Goal: Task Accomplishment & Management: Manage account settings

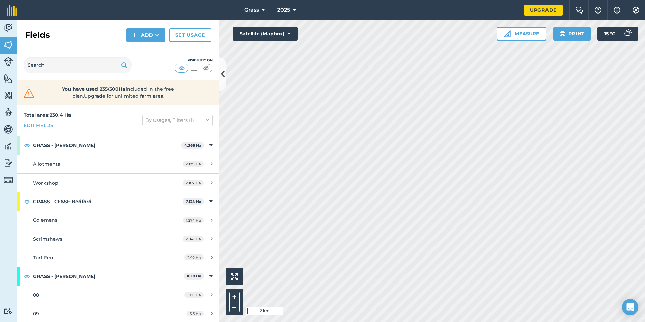
scroll to position [472, 0]
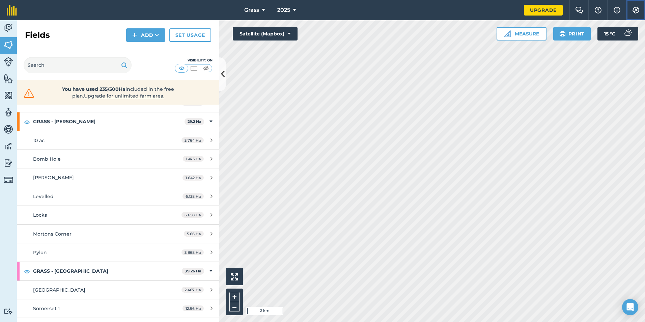
click at [638, 8] on img at bounding box center [636, 10] width 8 height 7
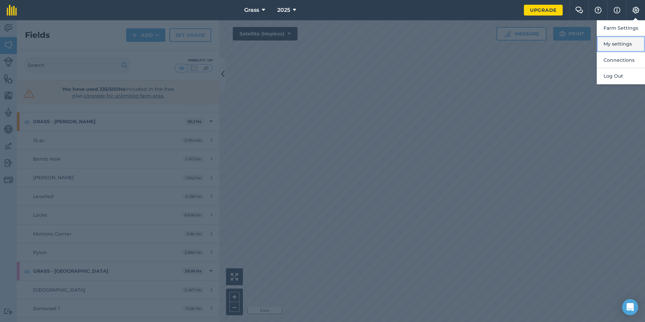
click at [626, 46] on button "My settings" at bounding box center [621, 44] width 48 height 16
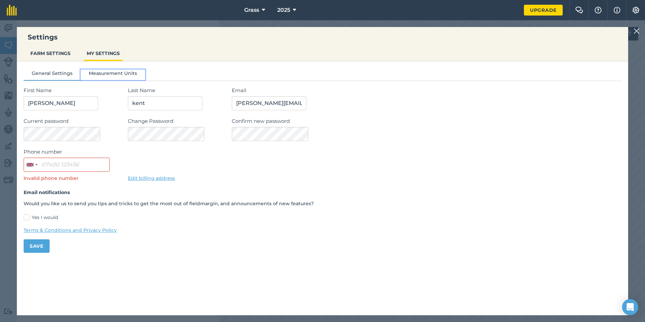
click at [120, 79] on button "Measurement Units" at bounding box center [113, 75] width 64 height 10
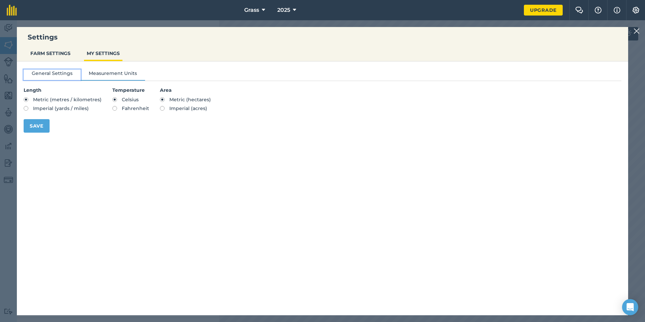
click at [53, 78] on button "General Settings" at bounding box center [52, 75] width 57 height 10
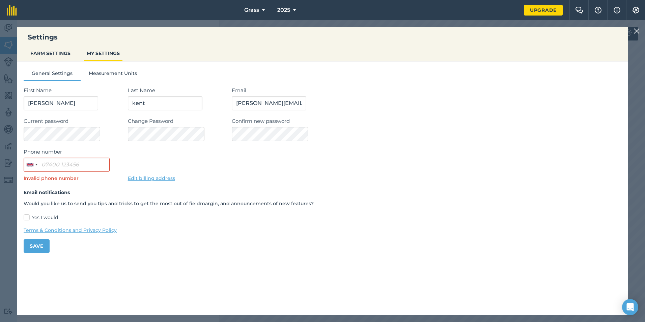
click at [637, 30] on img at bounding box center [637, 31] width 6 height 8
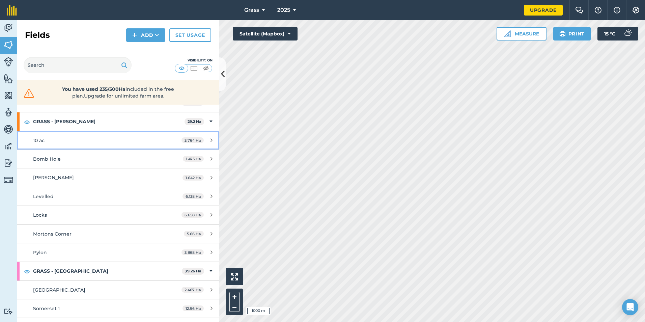
click at [77, 131] on link "10 ac 3.764 Ha" at bounding box center [118, 140] width 202 height 18
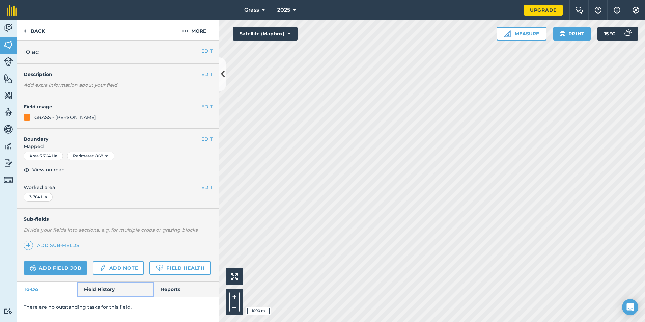
click at [110, 288] on link "Field History" at bounding box center [115, 289] width 77 height 15
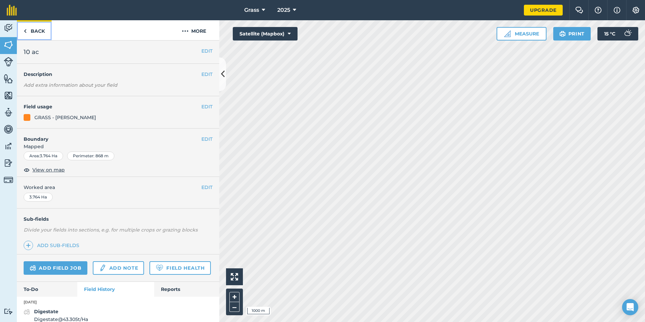
click at [45, 34] on link "Back" at bounding box center [34, 30] width 35 height 20
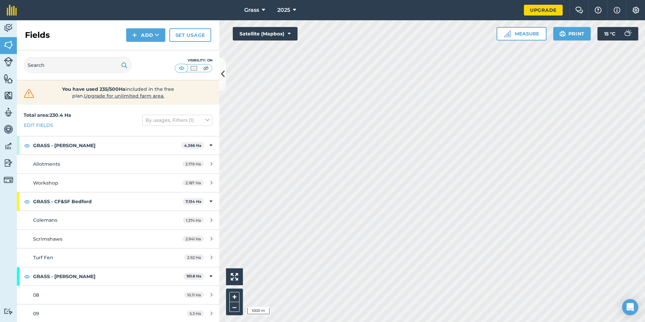
click at [528, 16] on div "Upgrade" at bounding box center [543, 10] width 39 height 20
click at [533, 10] on link "Upgrade" at bounding box center [543, 10] width 39 height 11
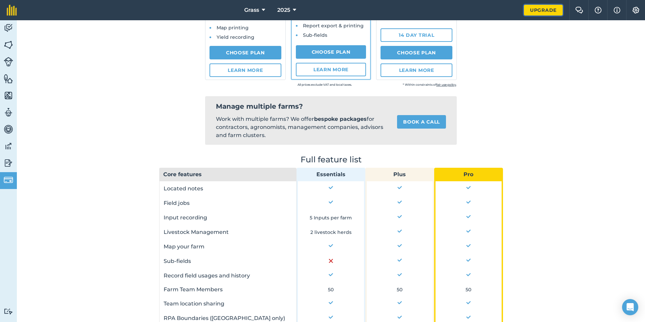
scroll to position [135, 0]
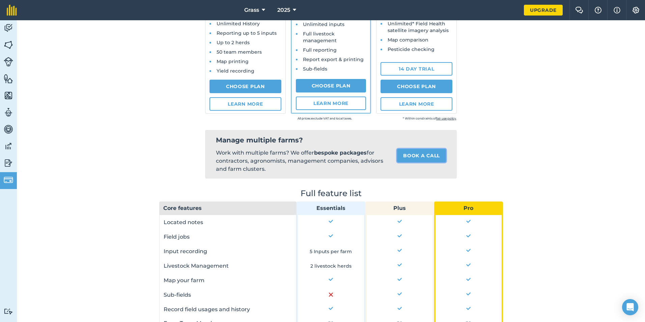
click at [417, 161] on link "Book a call" at bounding box center [421, 155] width 49 height 13
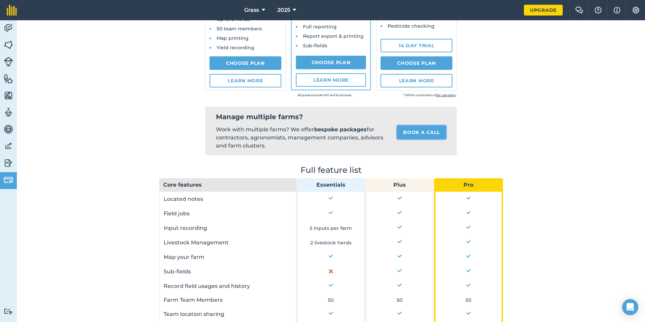
scroll to position [169, 0]
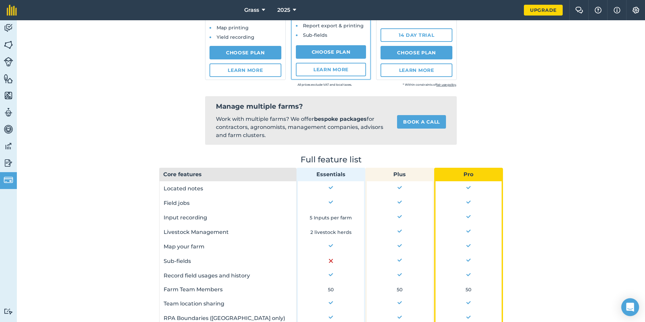
click at [635, 305] on div "Open Intercom Messenger" at bounding box center [631, 307] width 18 height 18
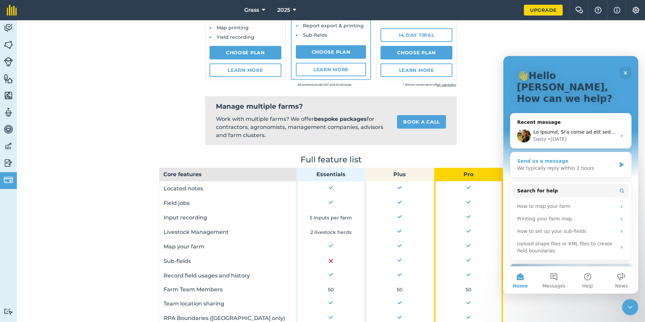
scroll to position [0, 0]
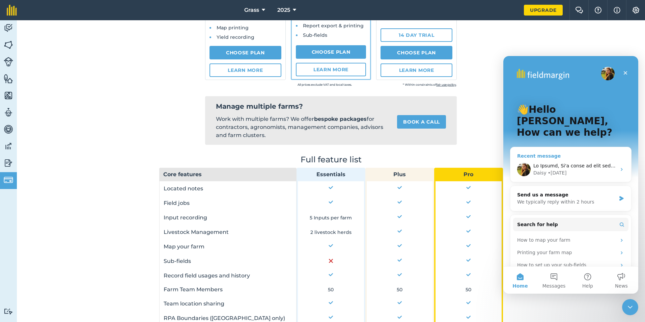
click at [554, 169] on div "• [DATE]" at bounding box center [557, 172] width 19 height 7
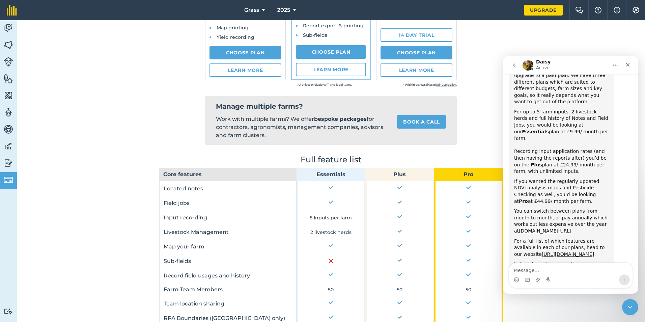
scroll to position [256, 0]
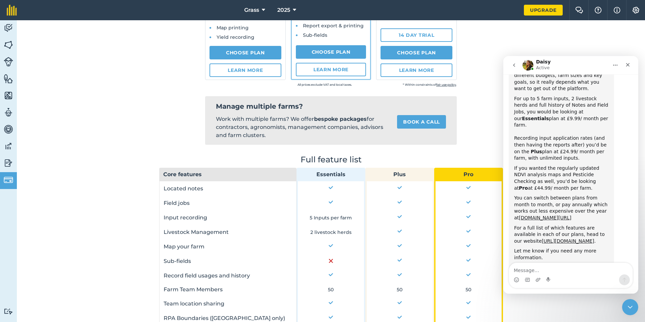
click at [573, 270] on textarea "Message…" at bounding box center [571, 268] width 124 height 11
type textarea "i"
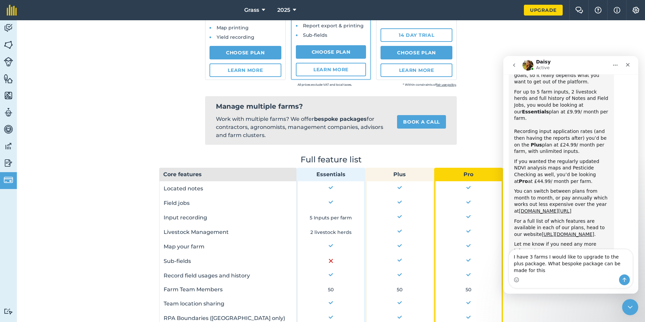
type textarea "I have 3 farms I would like to upgrade to the plus package. What bespoke packag…"
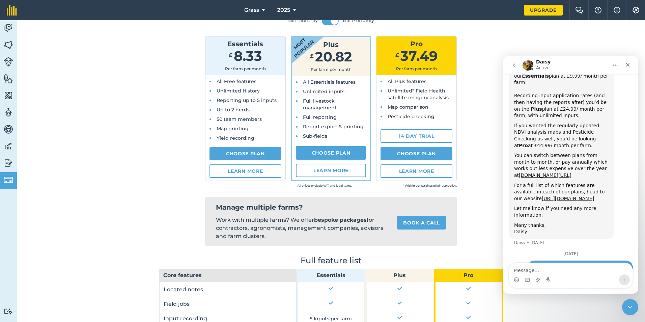
scroll to position [67, 0]
click at [326, 152] on link "Choose Plan" at bounding box center [331, 152] width 71 height 13
select select "9220acf7-288c-4cbd-b74c-53c24f79aa56"
select select "GB"
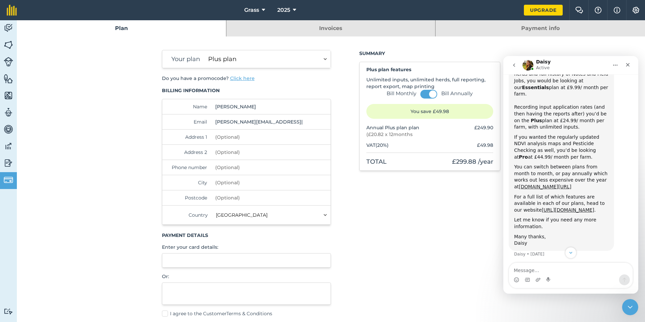
scroll to position [307, 0]
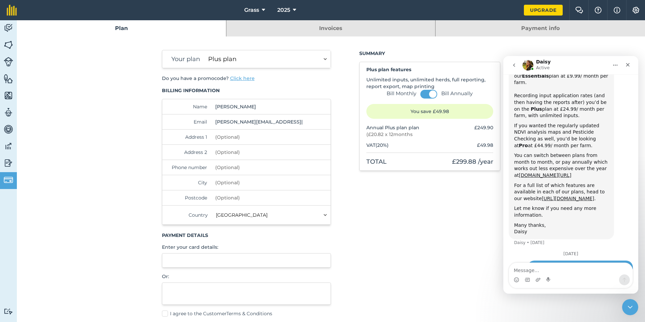
click at [302, 56] on select "Essentials plan Plus plan Pro plan" at bounding box center [268, 59] width 125 height 18
click at [206, 50] on select "Essentials plan Plus plan Pro plan" at bounding box center [268, 59] width 125 height 18
click at [294, 57] on select "Essentials plan Plus plan Pro plan" at bounding box center [268, 59] width 125 height 18
click at [206, 50] on select "Essentials plan Plus plan Pro plan" at bounding box center [268, 59] width 125 height 18
click at [258, 63] on select "Essentials plan Plus plan Pro plan" at bounding box center [268, 59] width 125 height 18
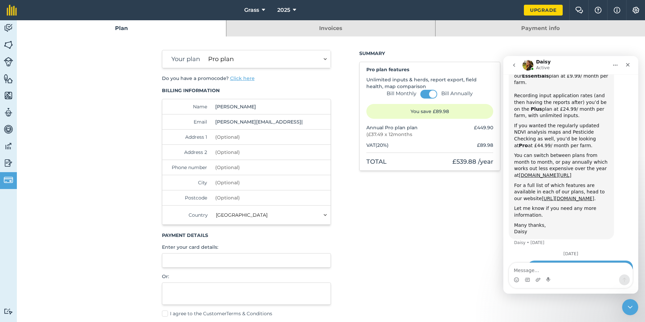
select select "b09668e0-dbee-4fdd-9152-98b82d5a71f6"
click at [206, 50] on select "Essentials plan Plus plan Pro plan" at bounding box center [268, 59] width 125 height 18
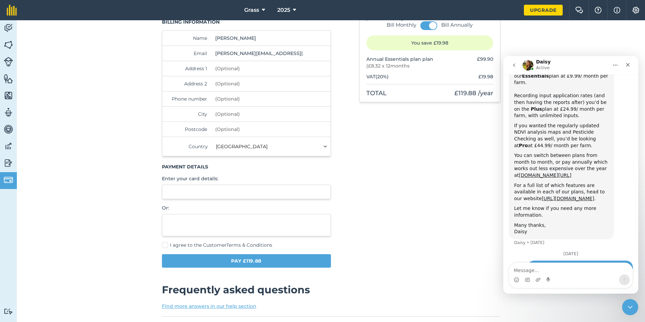
scroll to position [0, 0]
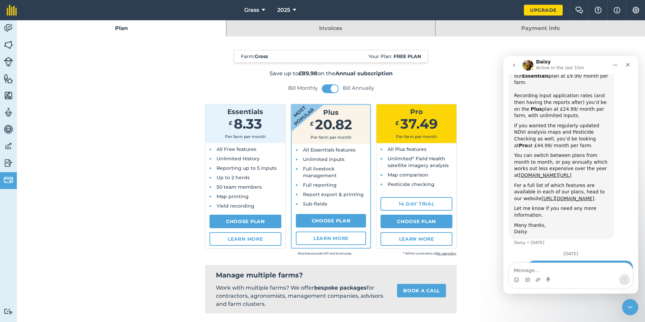
click at [517, 62] on button "go back" at bounding box center [514, 65] width 13 height 13
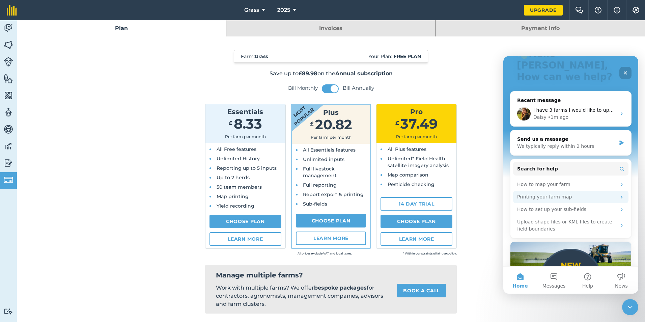
scroll to position [101, 0]
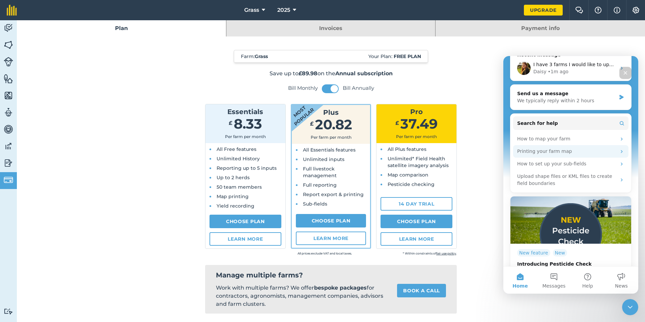
click at [599, 148] on div "Printing your farm map" at bounding box center [566, 151] width 99 height 7
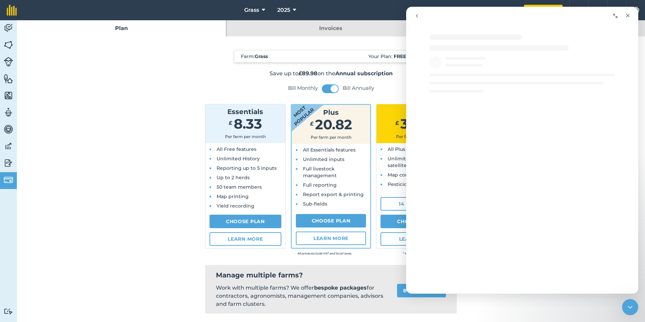
scroll to position [0, 0]
click at [630, 13] on icon "Close" at bounding box center [627, 15] width 5 height 5
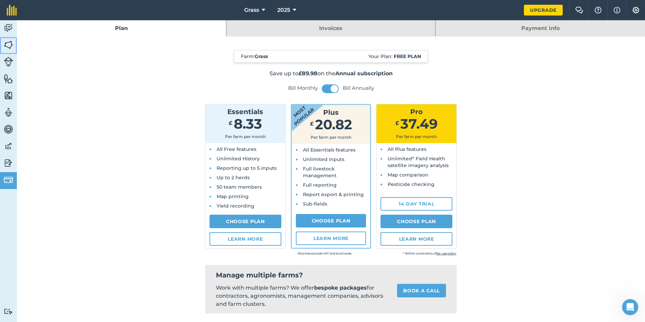
click at [7, 43] on img at bounding box center [8, 45] width 9 height 10
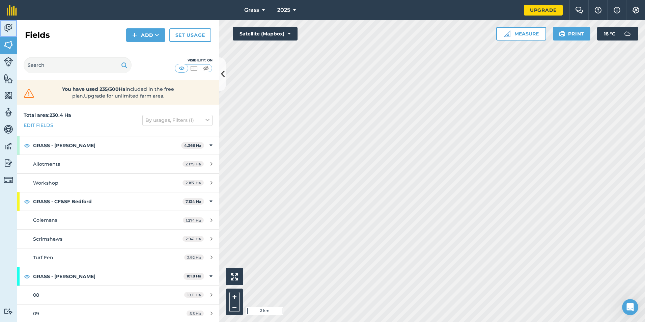
click at [7, 27] on img at bounding box center [8, 28] width 9 height 10
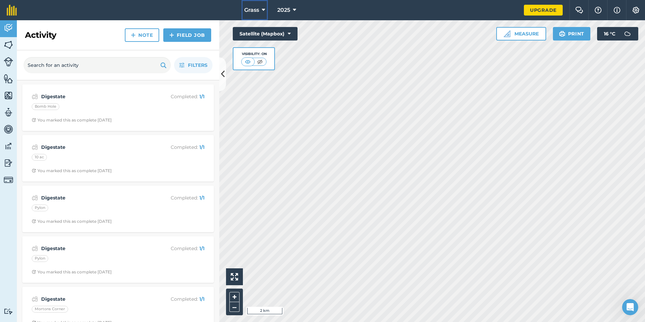
click at [263, 13] on icon at bounding box center [263, 10] width 3 height 8
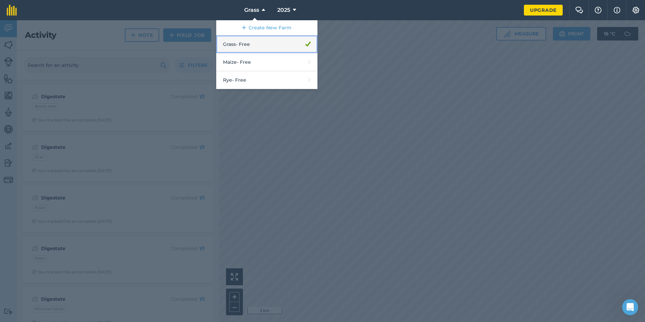
click at [250, 42] on link "Grass - Free" at bounding box center [266, 44] width 101 height 18
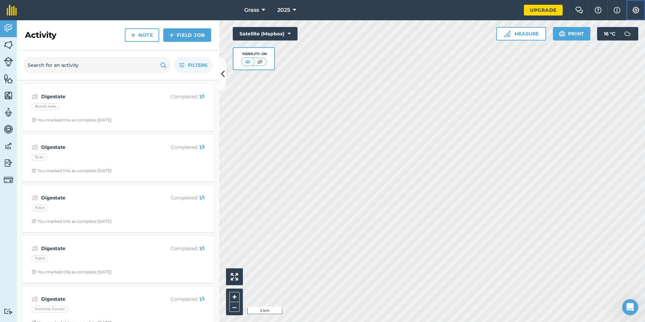
click at [638, 6] on button "Settings" at bounding box center [635, 10] width 19 height 20
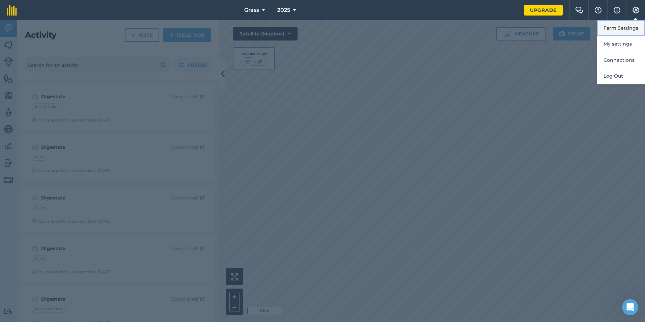
click at [630, 31] on button "Farm Settings" at bounding box center [621, 28] width 48 height 16
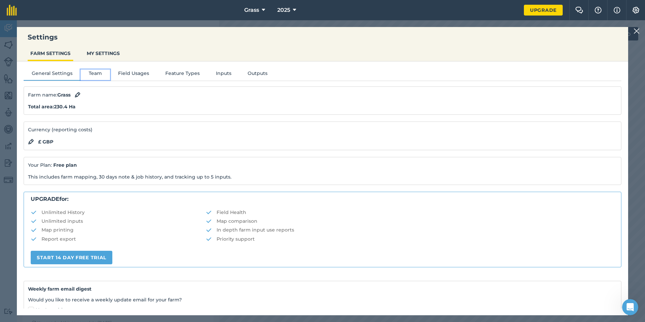
click at [95, 74] on button "Team" at bounding box center [95, 75] width 29 height 10
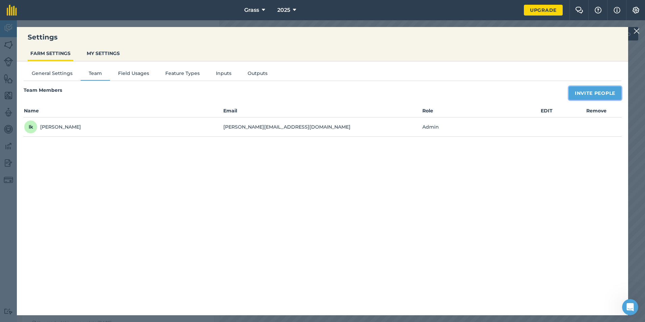
click at [592, 91] on button "Invite People" at bounding box center [595, 92] width 53 height 13
select select "MEMBER"
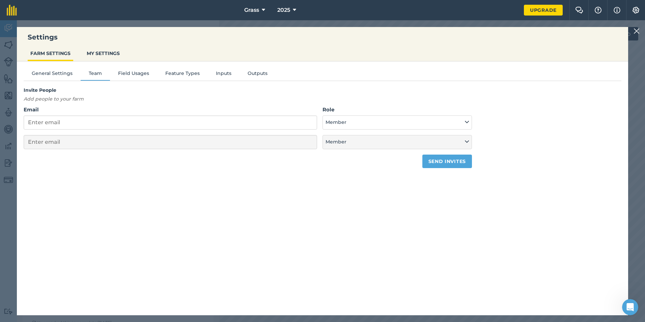
click at [268, 131] on form "Email Role Admin - Has full farm management permissions, can view farm reports …" at bounding box center [248, 137] width 449 height 62
drag, startPoint x: 239, startPoint y: 152, endPoint x: 211, endPoint y: 151, distance: 27.4
click at [234, 152] on form "Email Role Admin - Has full farm management permissions, can view farm reports …" at bounding box center [248, 137] width 449 height 62
click at [227, 120] on input "Email" at bounding box center [171, 122] width 294 height 14
type input "N"
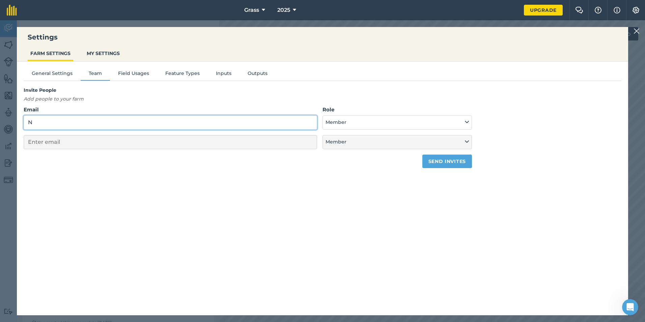
select select "MEMBER"
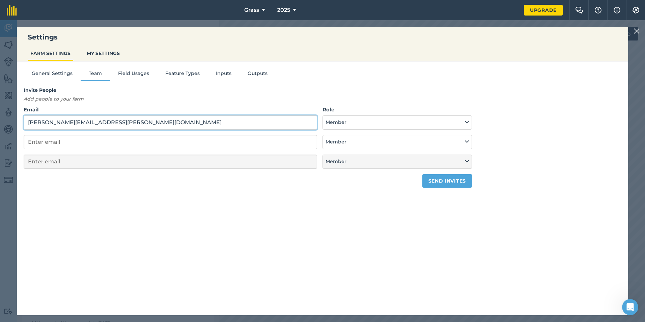
type input "[PERSON_NAME][EMAIL_ADDRESS][PERSON_NAME][DOMAIN_NAME]"
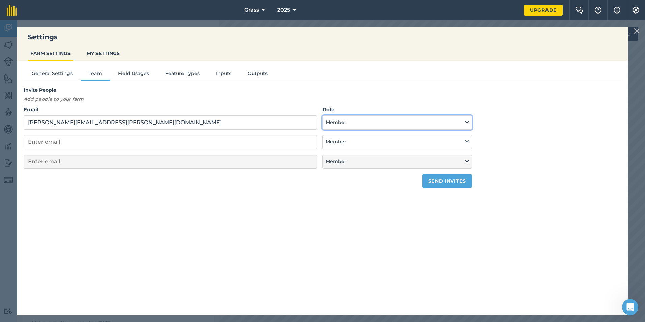
click at [445, 125] on button "Member" at bounding box center [398, 122] width 150 height 14
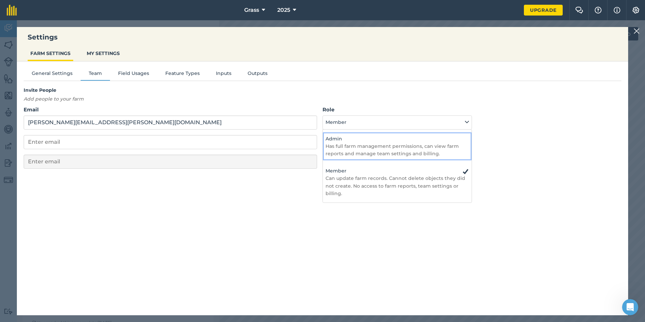
click at [434, 146] on p "Has full farm management permissions, can view farm reports and manage team set…" at bounding box center [397, 149] width 143 height 15
select select "ADMIN"
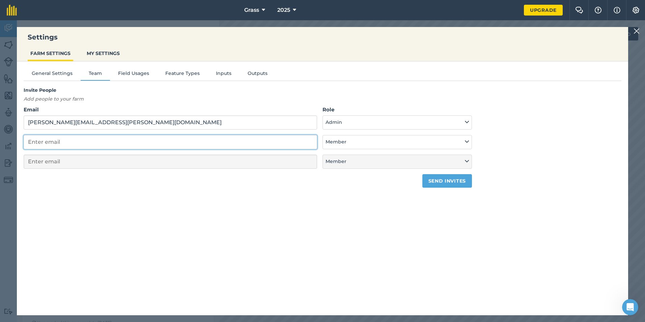
click at [285, 149] on input "email" at bounding box center [171, 142] width 294 height 14
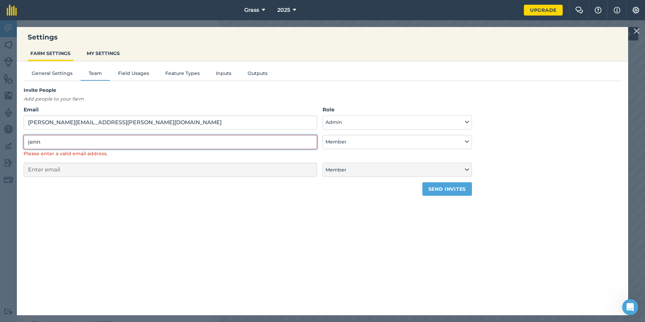
type input "[PERSON_NAME]"
drag, startPoint x: 63, startPoint y: 144, endPoint x: 18, endPoint y: 155, distance: 46.2
click at [18, 155] on div "General Settings Team Field Usages Feature Types Inputs Outputs Invite People A…" at bounding box center [323, 184] width 612 height 247
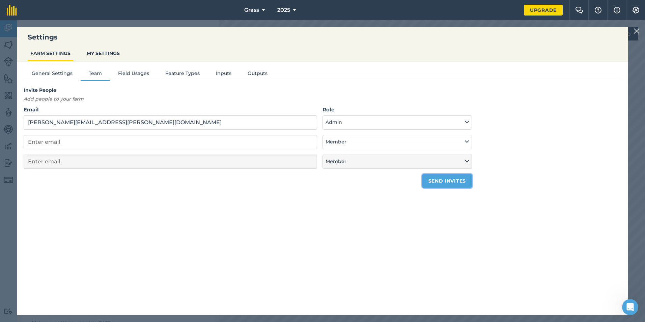
click at [449, 183] on button "Send invites" at bounding box center [448, 180] width 50 height 13
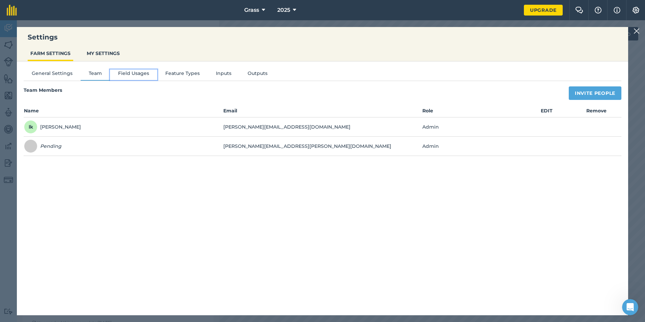
click at [141, 76] on button "Field Usages" at bounding box center [133, 75] width 47 height 10
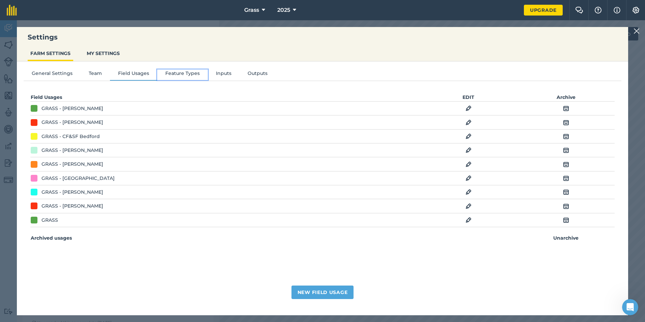
click at [192, 75] on button "Feature Types" at bounding box center [182, 75] width 51 height 10
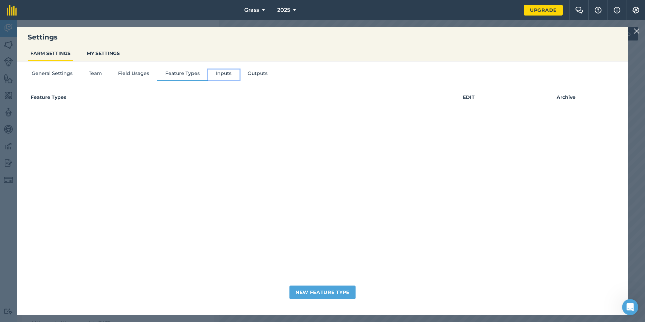
click at [216, 75] on button "Inputs" at bounding box center [224, 75] width 32 height 10
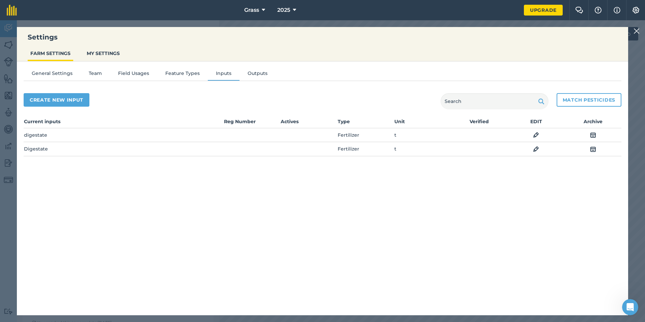
click at [595, 137] on img at bounding box center [593, 135] width 6 height 8
click at [253, 79] on button "Outputs" at bounding box center [258, 75] width 36 height 10
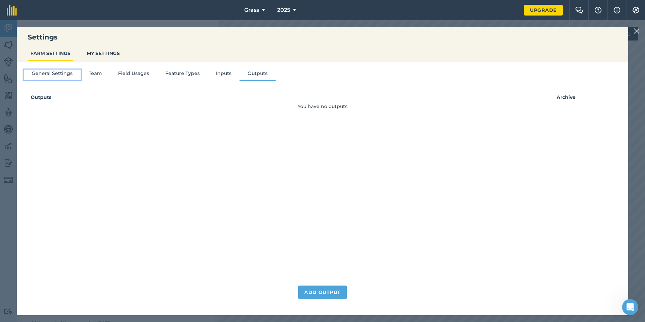
click at [53, 78] on button "General Settings" at bounding box center [52, 75] width 57 height 10
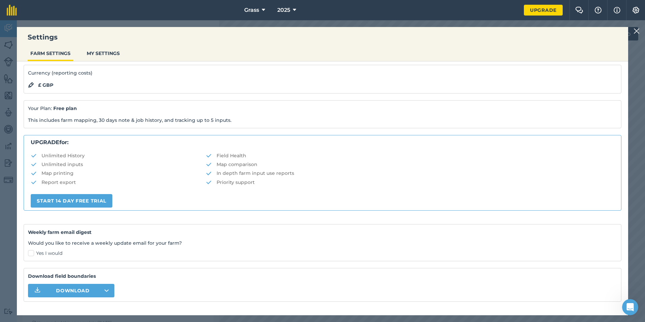
scroll to position [70, 0]
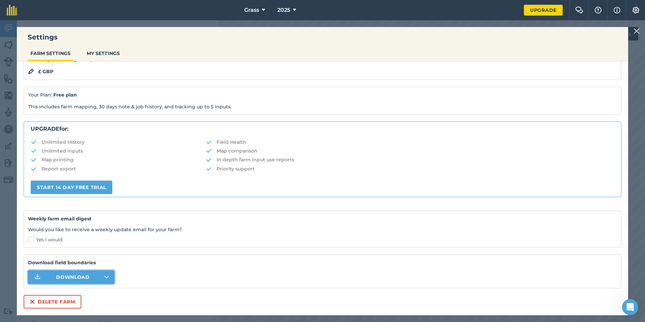
click at [107, 274] on button "Download" at bounding box center [71, 276] width 86 height 13
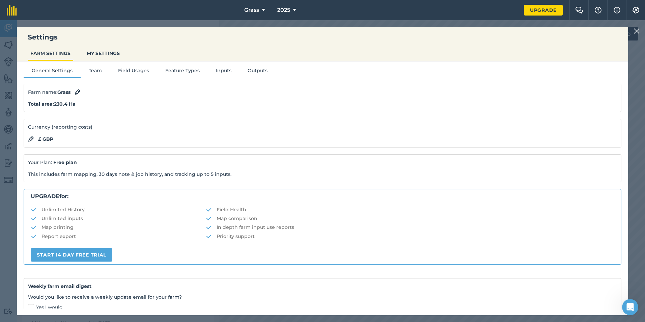
scroll to position [0, 0]
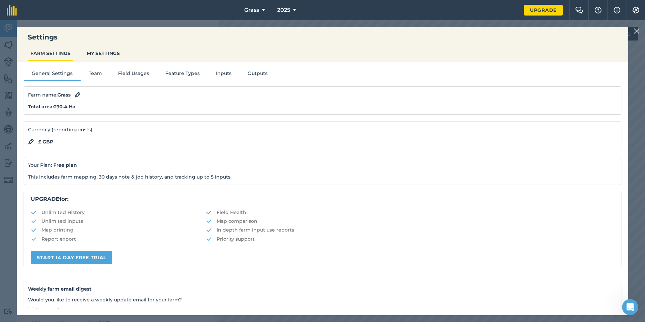
click at [618, 38] on h3 "Settings" at bounding box center [323, 36] width 612 height 9
click at [635, 31] on img at bounding box center [637, 31] width 6 height 8
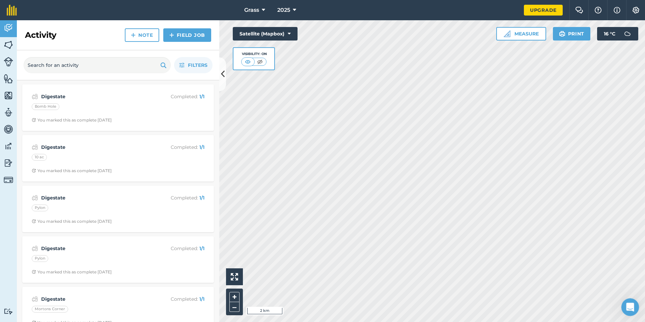
drag, startPoint x: 628, startPoint y: 300, endPoint x: 629, endPoint y: 306, distance: 5.6
click at [627, 301] on icon "Open Intercom Messenger" at bounding box center [629, 306] width 11 height 11
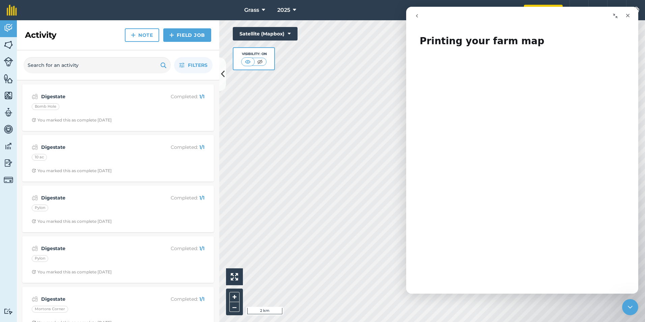
click at [414, 13] on button "go back" at bounding box center [417, 15] width 13 height 13
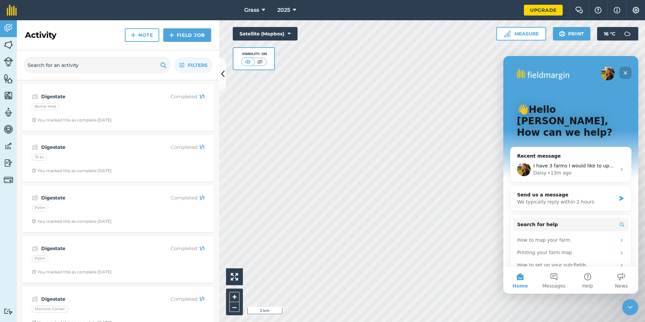
click at [626, 75] on icon "Close" at bounding box center [625, 72] width 5 height 5
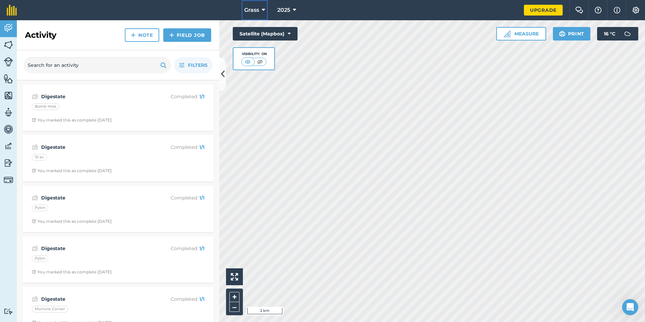
click at [261, 13] on button "Grass" at bounding box center [255, 10] width 26 height 20
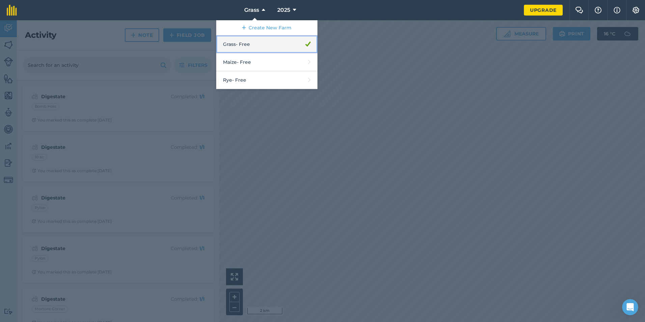
click at [272, 47] on link "Grass - Free" at bounding box center [266, 44] width 101 height 18
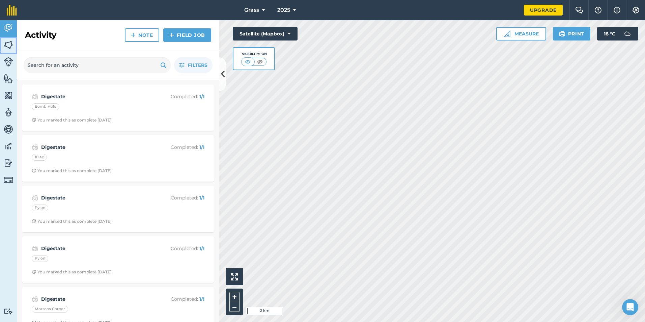
click at [14, 49] on link "Fields" at bounding box center [8, 45] width 17 height 17
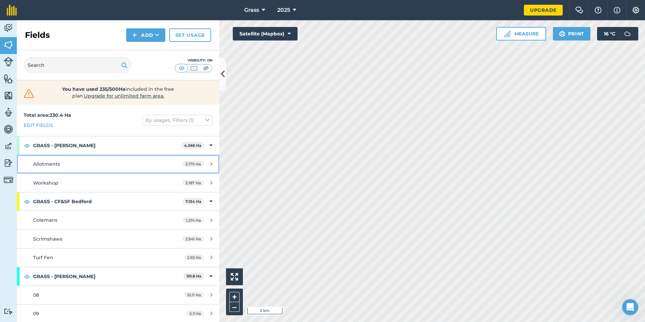
click at [77, 157] on link "Allotments 2.179 Ha" at bounding box center [118, 164] width 202 height 18
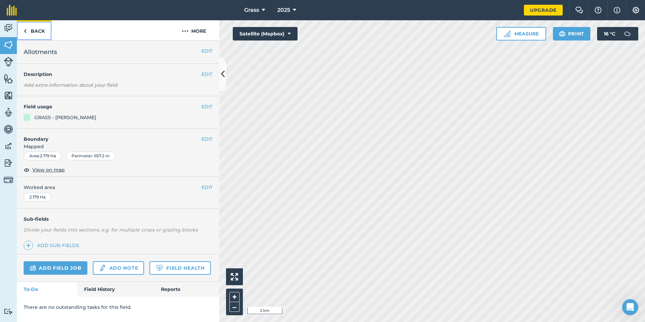
click at [44, 35] on link "Back" at bounding box center [34, 30] width 35 height 20
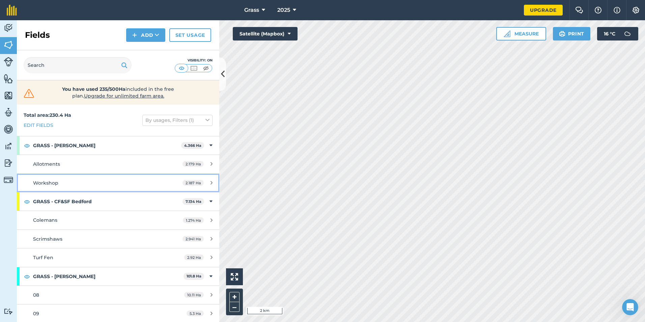
click at [69, 183] on div "Workshop" at bounding box center [96, 182] width 127 height 7
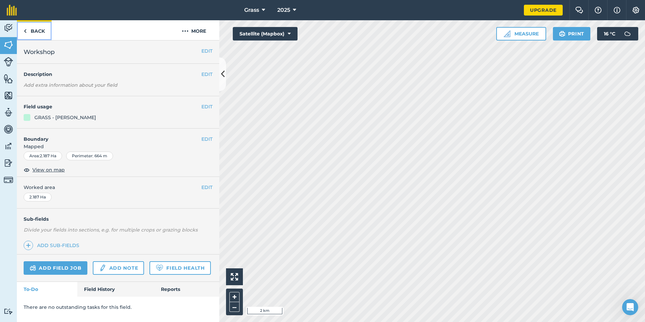
click at [43, 32] on link "Back" at bounding box center [34, 30] width 35 height 20
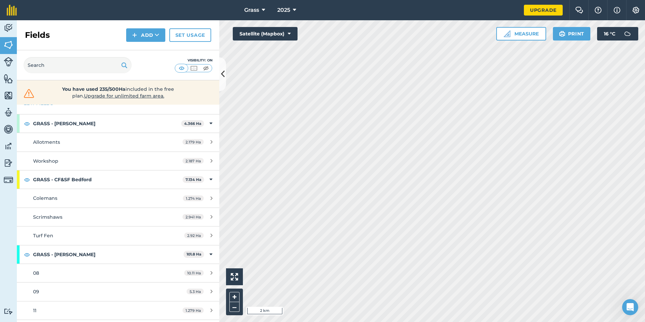
scroll to position [34, 0]
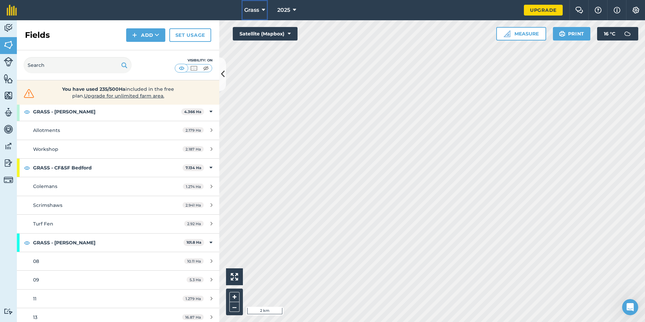
click at [263, 11] on icon at bounding box center [263, 10] width 3 height 8
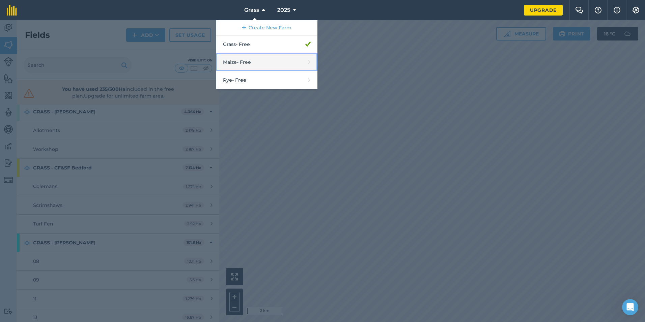
click at [245, 61] on link "Maize - Free" at bounding box center [266, 62] width 101 height 18
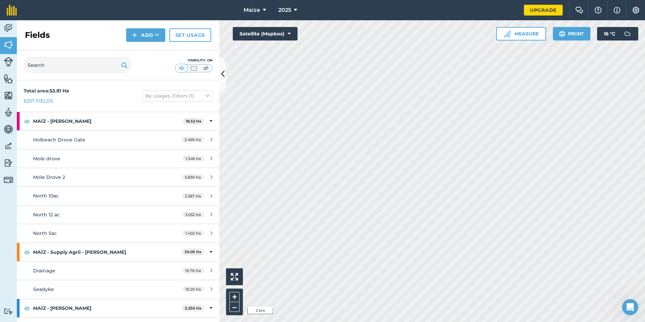
scroll to position [33, 0]
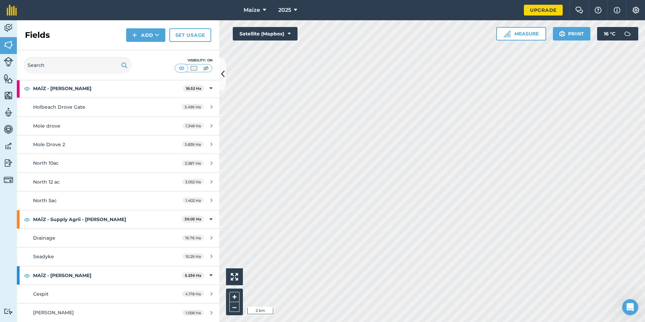
click at [102, 135] on div "Mole Drove 2 5.839 Ha" at bounding box center [118, 144] width 202 height 19
